Goal: Task Accomplishment & Management: Use online tool/utility

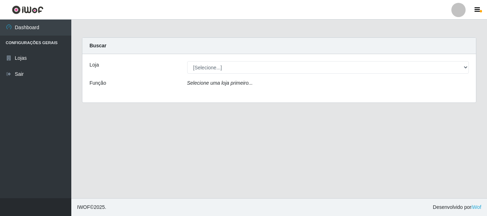
click at [103, 64] on div "Loja" at bounding box center [133, 67] width 98 height 12
click at [105, 84] on label "Função" at bounding box center [97, 82] width 17 height 7
click at [207, 85] on icon "Selecione uma loja primeiro..." at bounding box center [220, 83] width 66 height 6
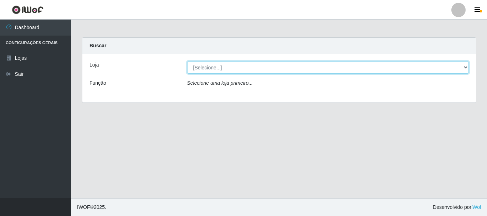
click at [219, 69] on select "[Selecione...] Nordestão - Alecrim" at bounding box center [328, 67] width 282 height 12
select select "453"
click at [187, 61] on select "[Selecione...] Nordestão - Alecrim" at bounding box center [328, 67] width 282 height 12
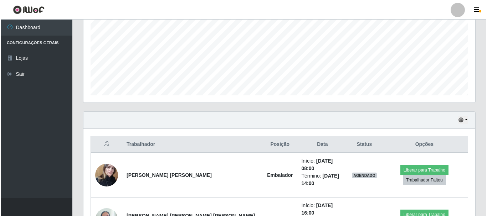
scroll to position [204, 0]
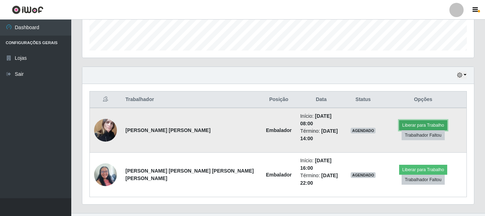
click at [420, 121] on button "Liberar para Trabalho" at bounding box center [423, 125] width 48 height 10
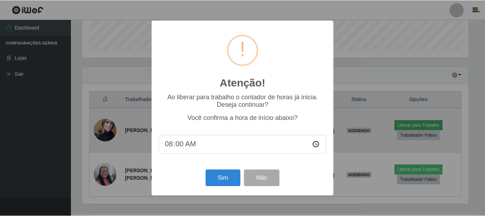
scroll to position [148, 388]
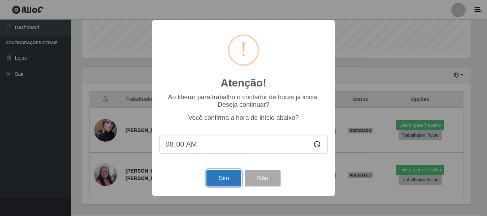
click at [227, 180] on button "Sim" at bounding box center [223, 178] width 35 height 17
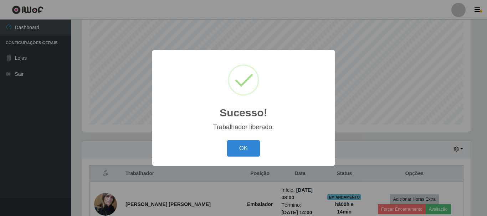
click at [239, 161] on div "Sucesso! × Trabalhador liberado. OK Cancel" at bounding box center [243, 107] width 182 height 115
click at [248, 147] on button "OK" at bounding box center [243, 148] width 33 height 17
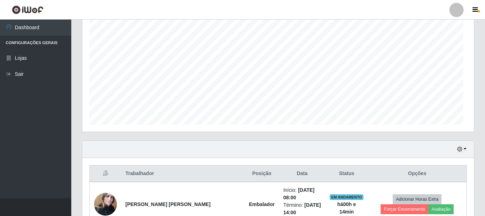
scroll to position [148, 392]
